Goal: Check status: Check status

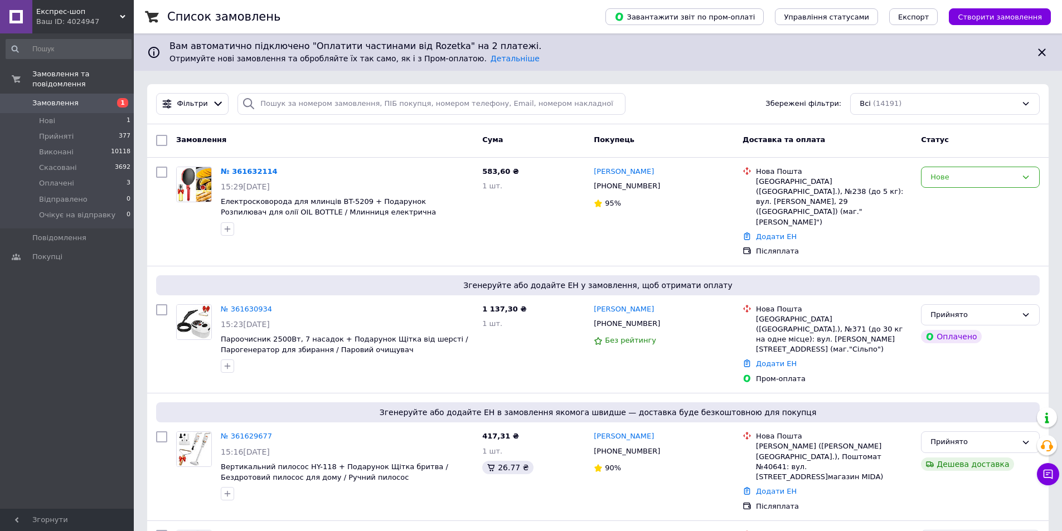
click at [126, 13] on div "Експрес-шоп Ваш ID: 4024947" at bounding box center [82, 16] width 101 height 33
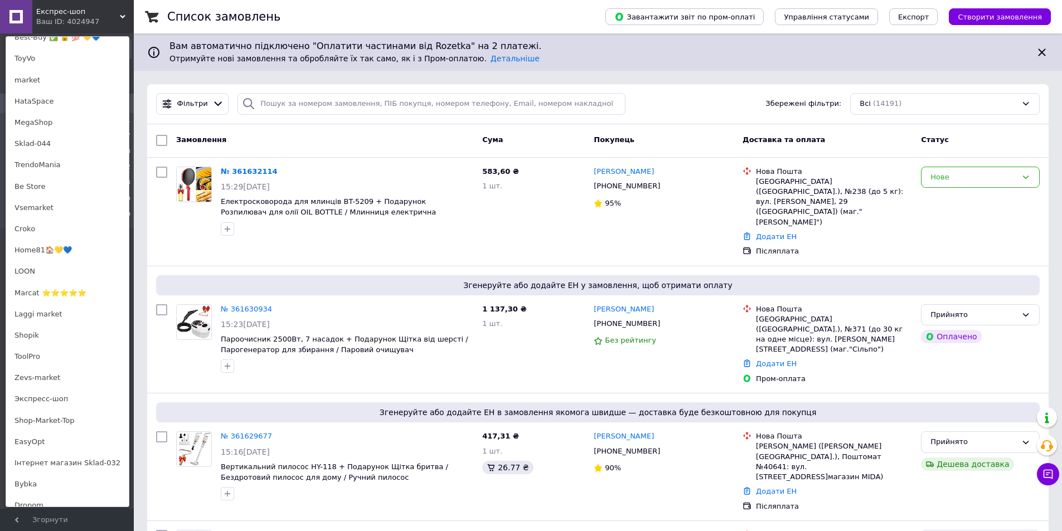
scroll to position [692, 0]
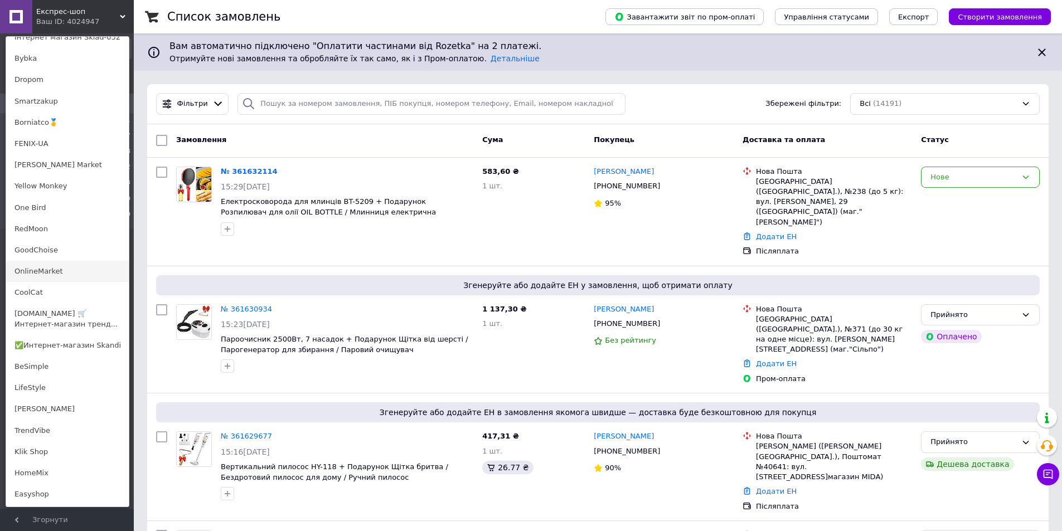
click at [43, 269] on link "OnlineMarket" at bounding box center [67, 271] width 123 height 21
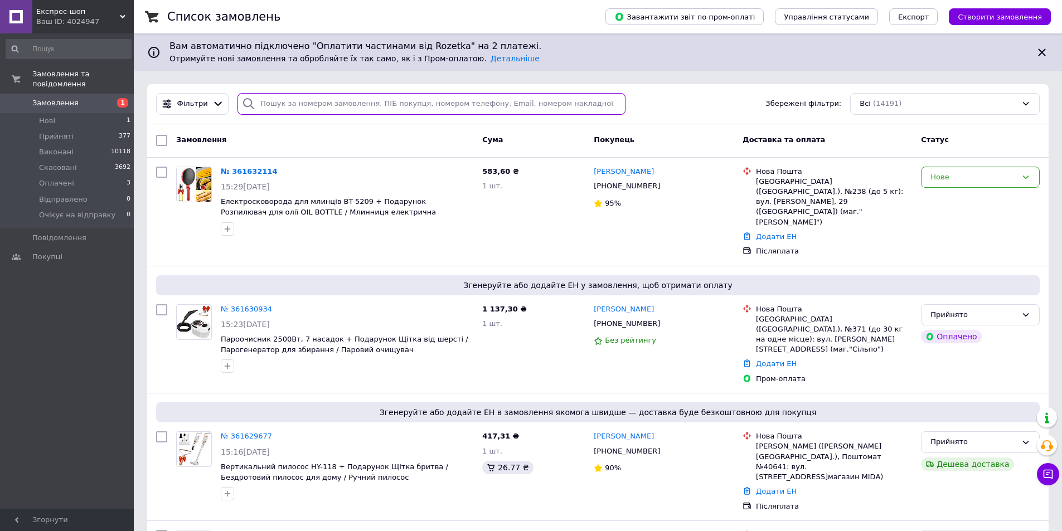
click at [298, 97] on input "search" at bounding box center [431, 104] width 388 height 22
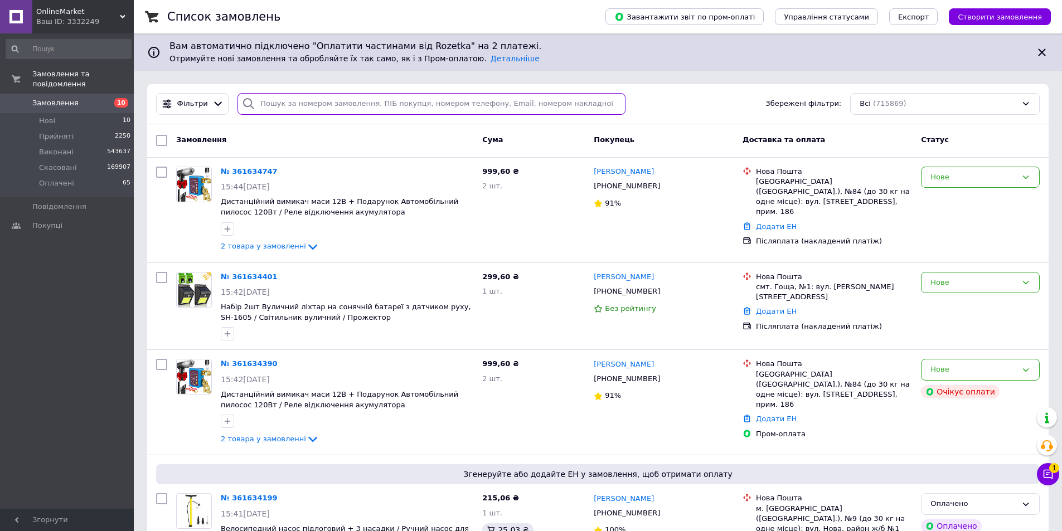
paste input "361622823"
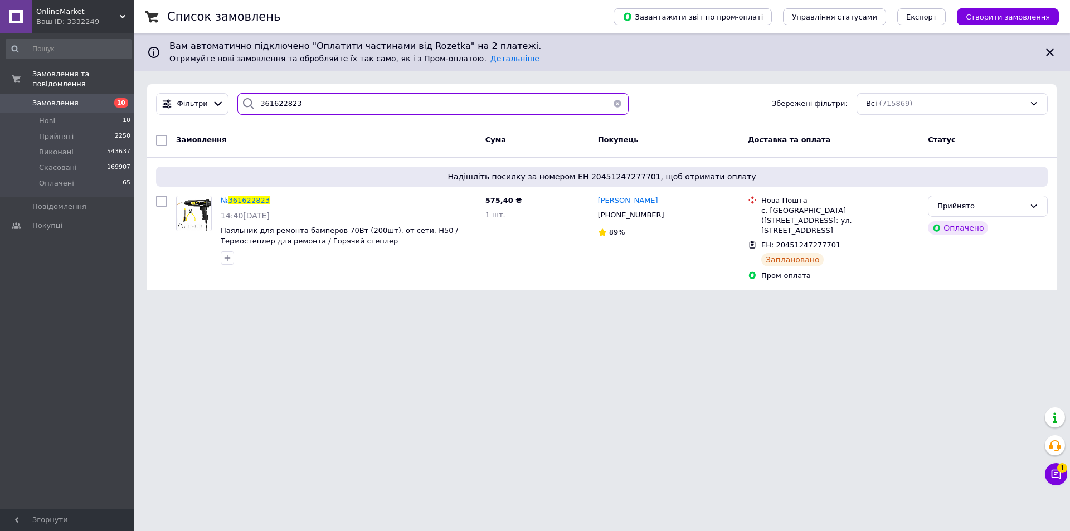
type input "361622823"
